Goal: Task Accomplishment & Management: Use online tool/utility

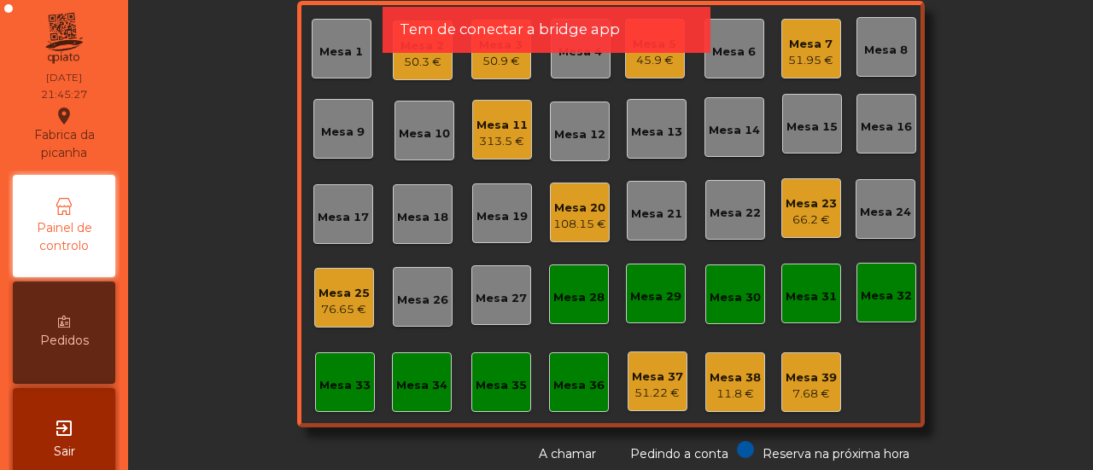
scroll to position [126, 0]
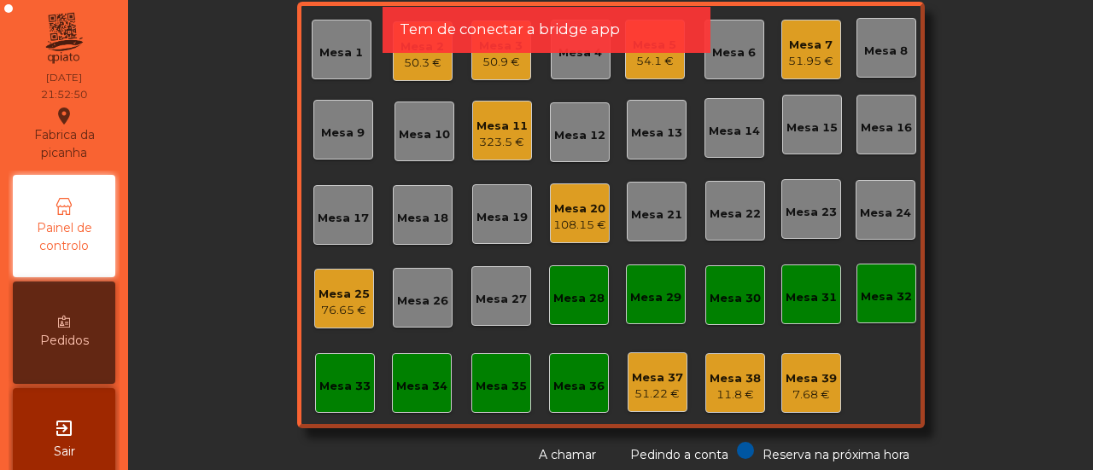
click at [409, 61] on app-alert "Tem de conectar a bridge app" at bounding box center [546, 37] width 328 height 60
click at [402, 66] on app-alert "Tem de conectar a bridge app" at bounding box center [546, 37] width 328 height 60
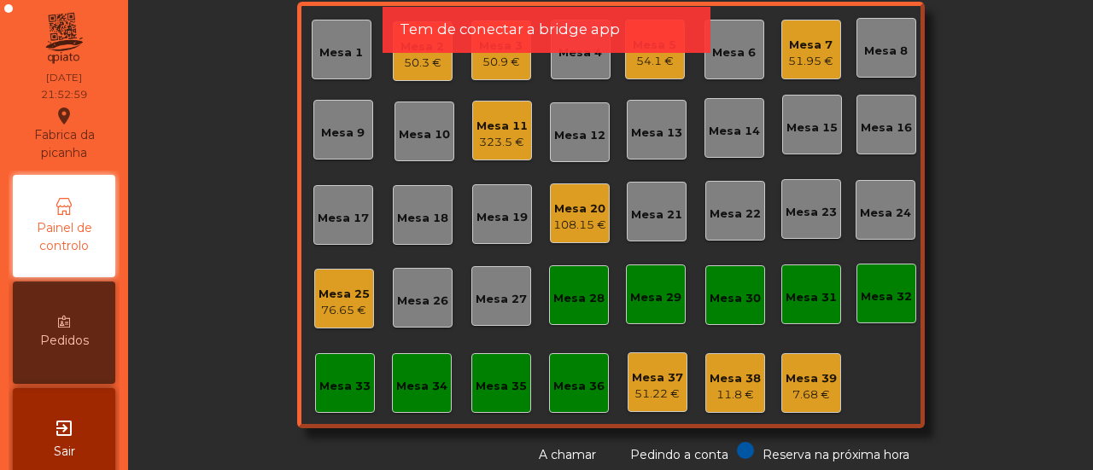
click at [974, 137] on div "Sala Consumo Staff Evento NÃO USAR Evento Junho Mesa 1 Mesa 2 50.3 € Mesa 3 50.…" at bounding box center [610, 178] width 919 height 572
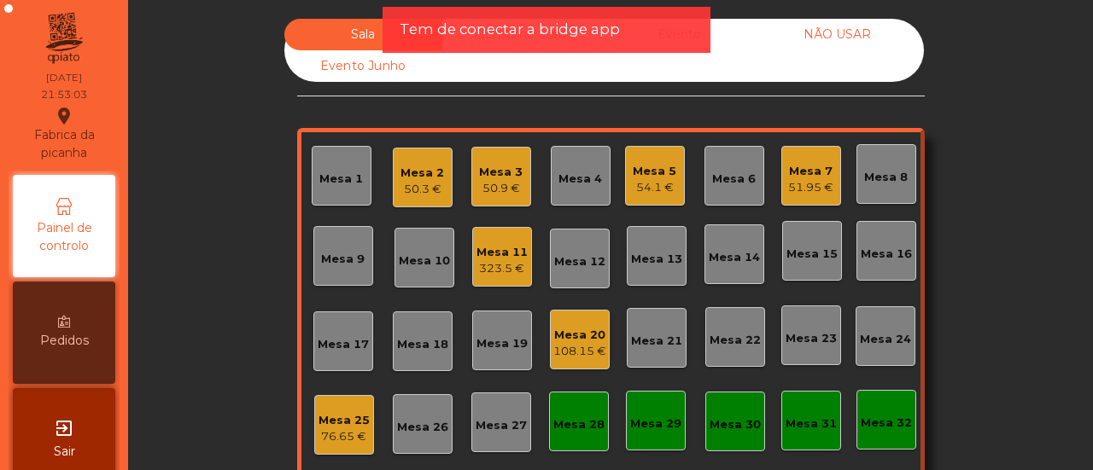
click at [415, 184] on div "50.3 €" at bounding box center [422, 189] width 44 height 17
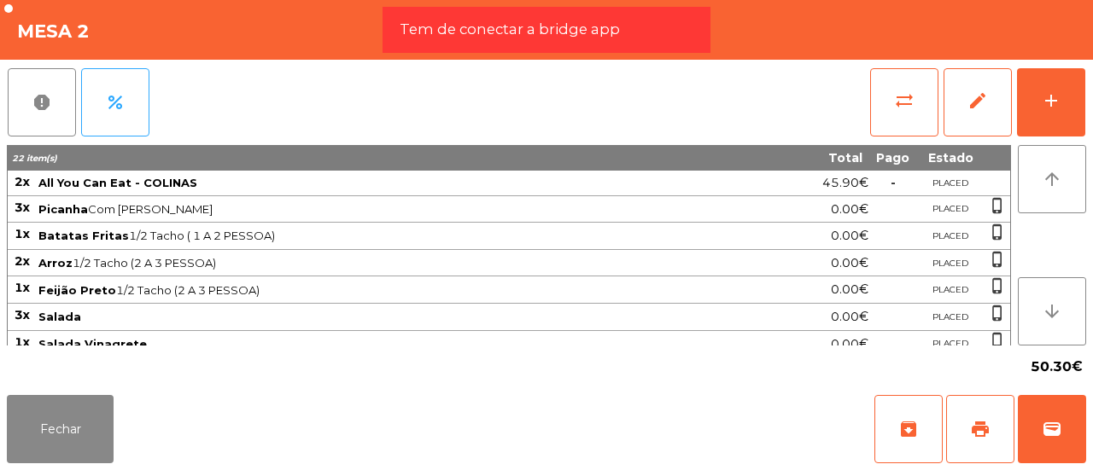
click at [415, 184] on span "All You Can Eat - COLINAS" at bounding box center [383, 183] width 691 height 14
click at [1045, 425] on span "wallet" at bounding box center [1051, 429] width 20 height 20
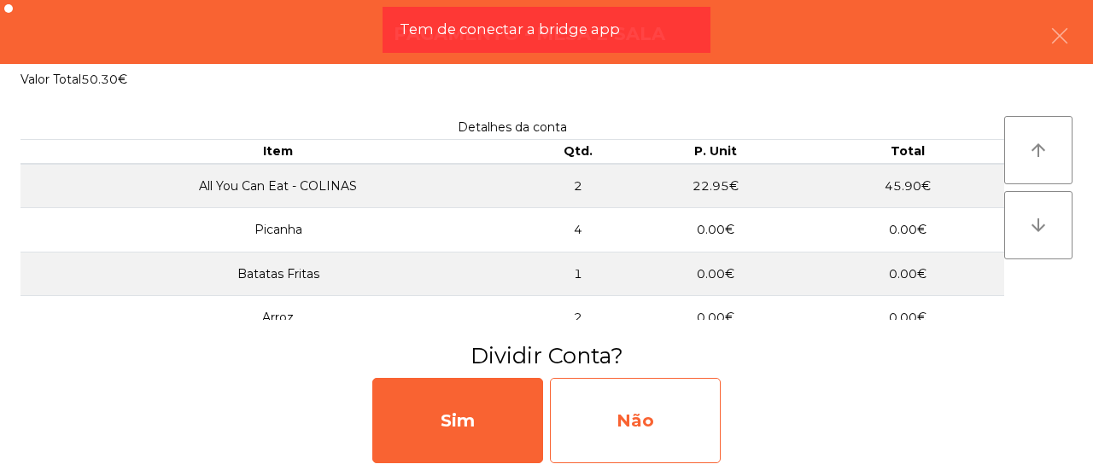
click at [645, 423] on div "Não" at bounding box center [635, 420] width 171 height 85
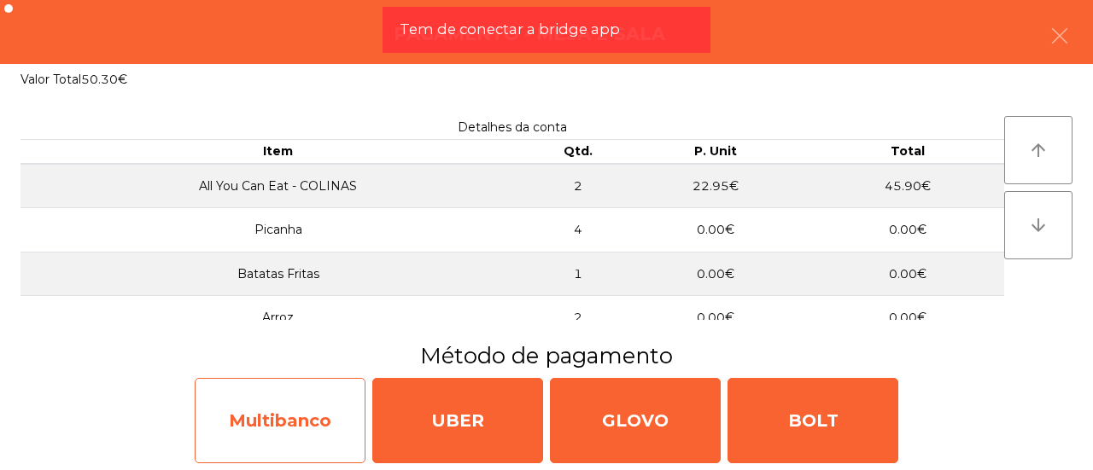
click at [316, 440] on div "Multibanco" at bounding box center [280, 420] width 171 height 85
select select "**"
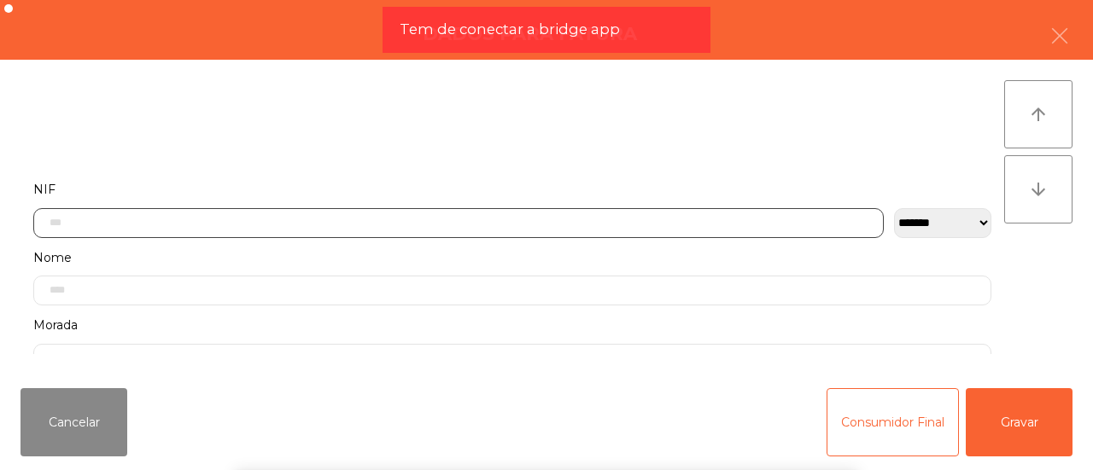
click at [251, 225] on input "text" at bounding box center [458, 223] width 850 height 30
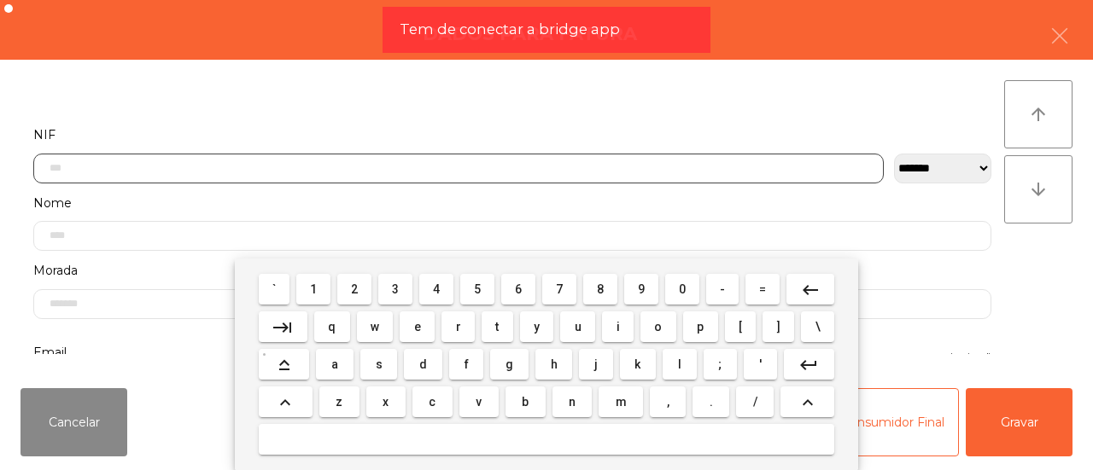
scroll to position [97, 0]
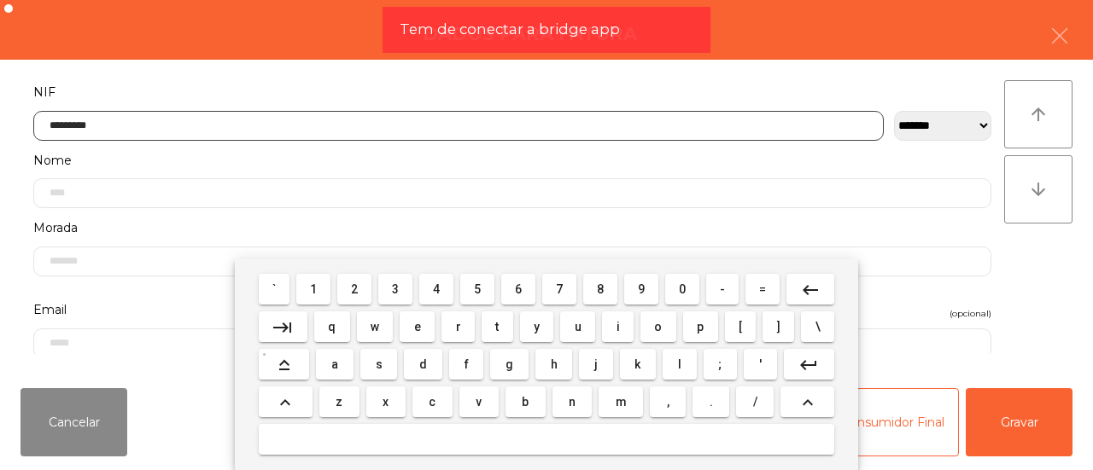
type input "*********"
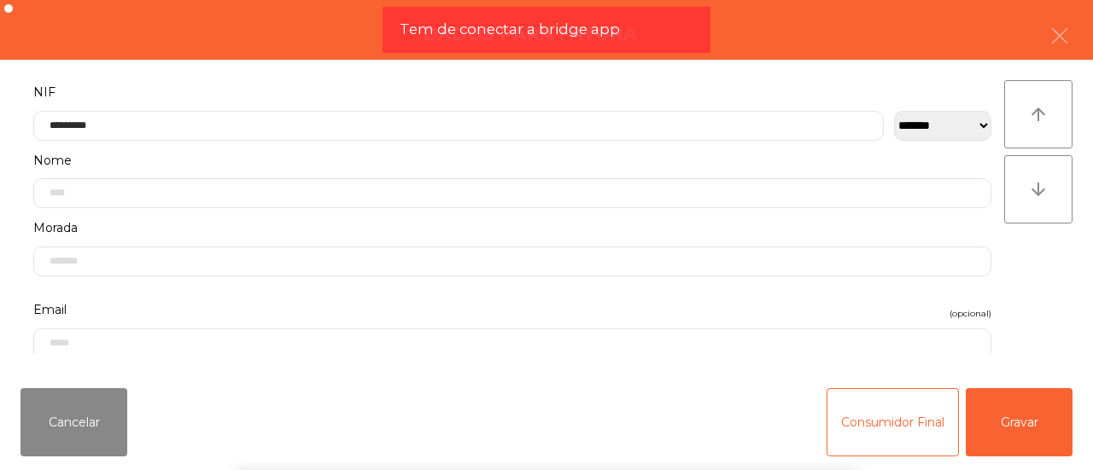
click at [1046, 423] on div "` 1 2 3 4 5 6 7 8 9 0 - = keyboard_backspace keyboard_tab q w e r t y u i o p […" at bounding box center [546, 365] width 1093 height 212
click at [1012, 424] on button "Gravar" at bounding box center [1018, 422] width 107 height 68
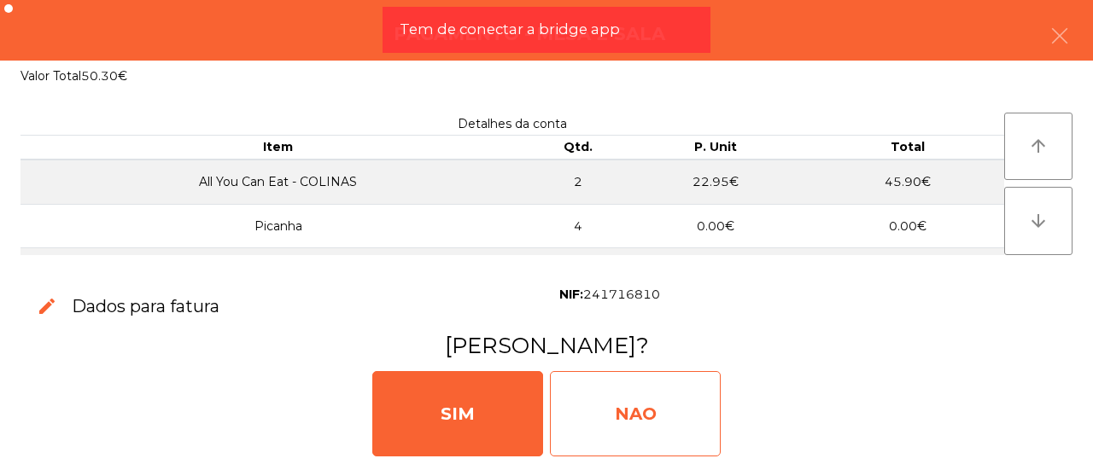
click at [672, 394] on div "NAO" at bounding box center [635, 413] width 171 height 85
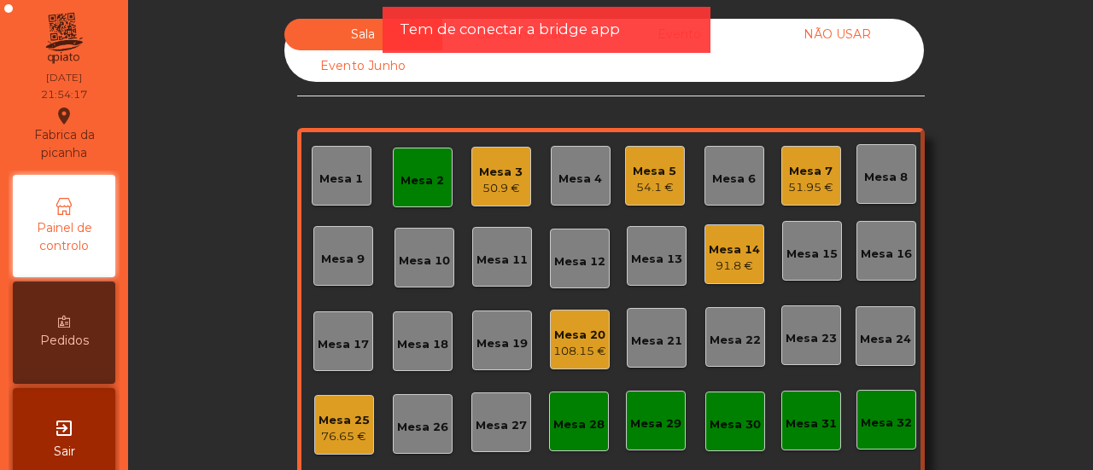
click at [426, 166] on div "Mesa 2" at bounding box center [422, 178] width 44 height 24
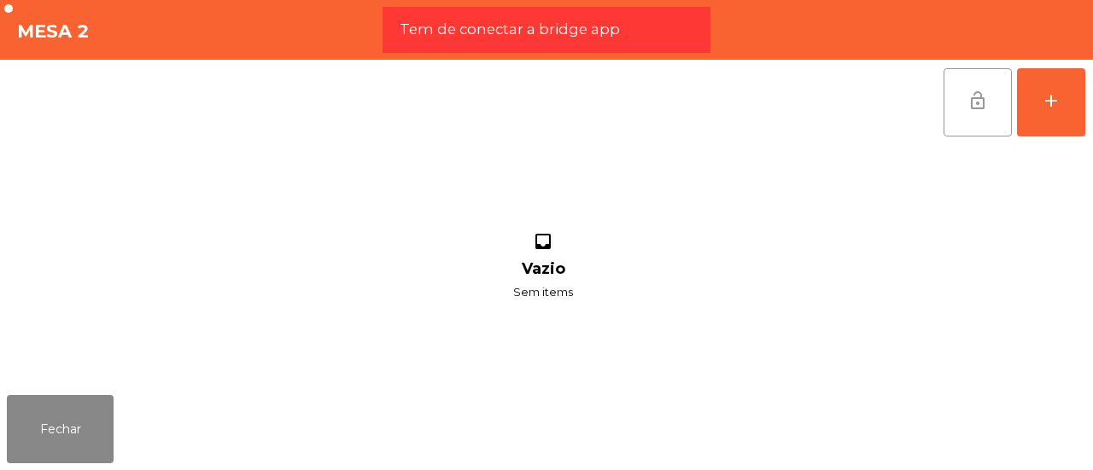
click at [977, 119] on button "lock_open" at bounding box center [977, 102] width 68 height 68
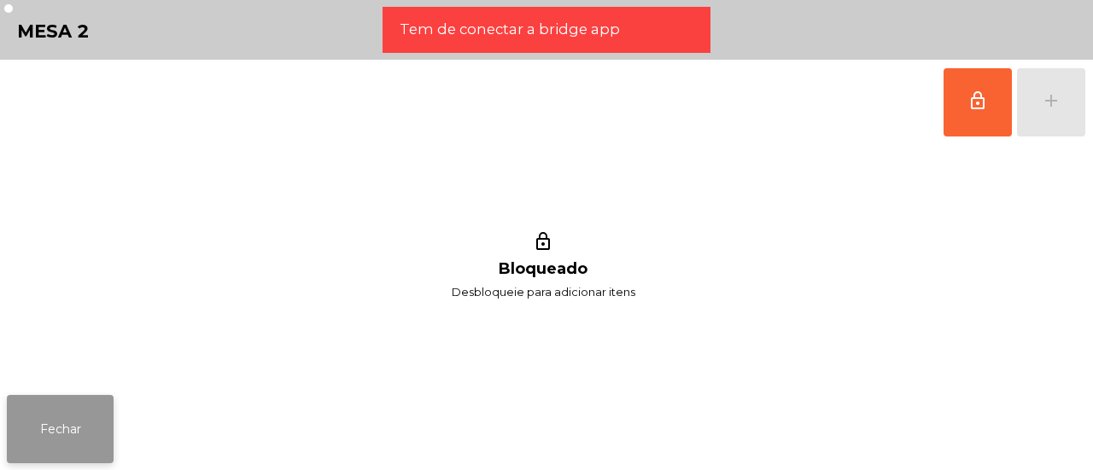
click at [45, 412] on button "Fechar" at bounding box center [60, 429] width 107 height 68
